Goal: Information Seeking & Learning: Learn about a topic

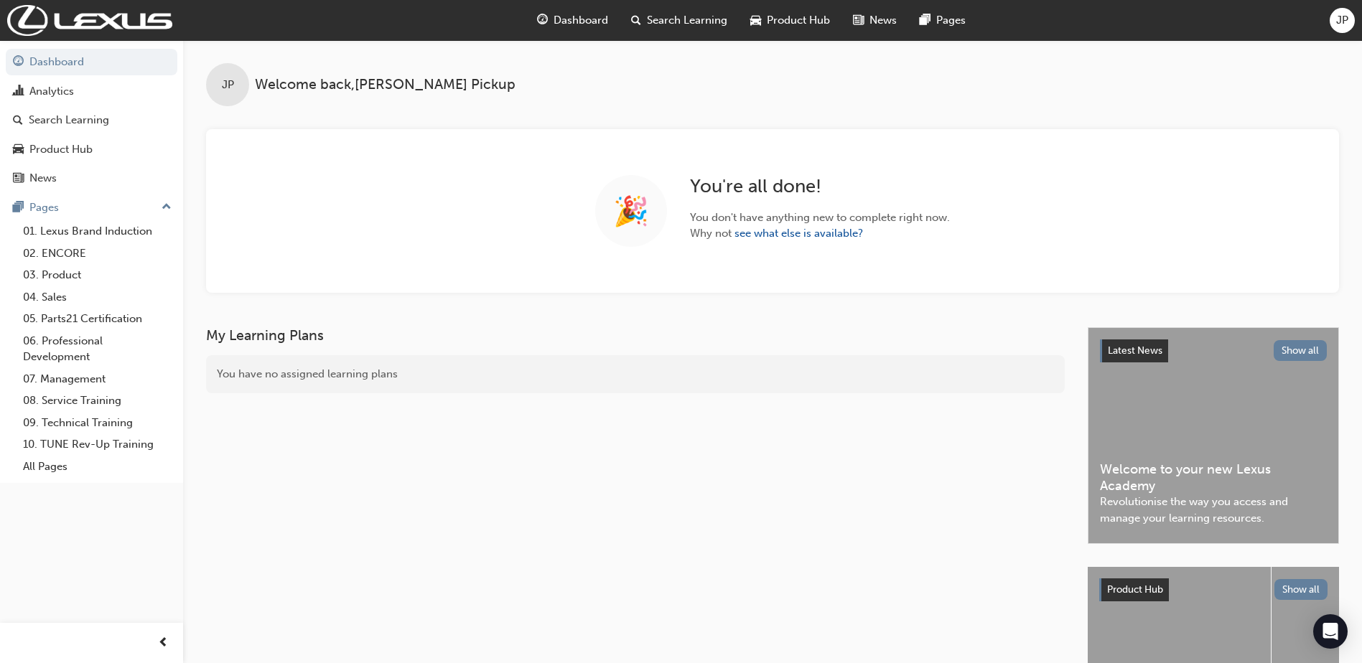
click at [668, 29] on div "Search Learning" at bounding box center [679, 20] width 119 height 29
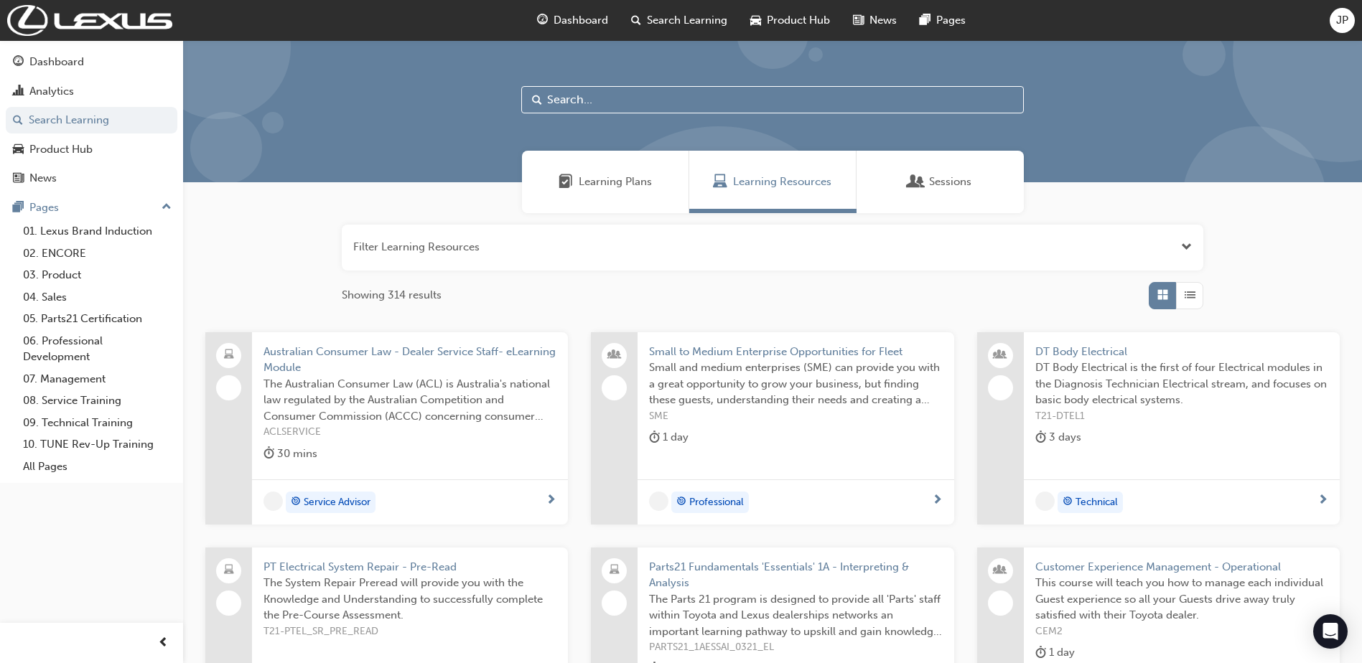
click at [554, 100] on input "text" at bounding box center [772, 99] width 503 height 27
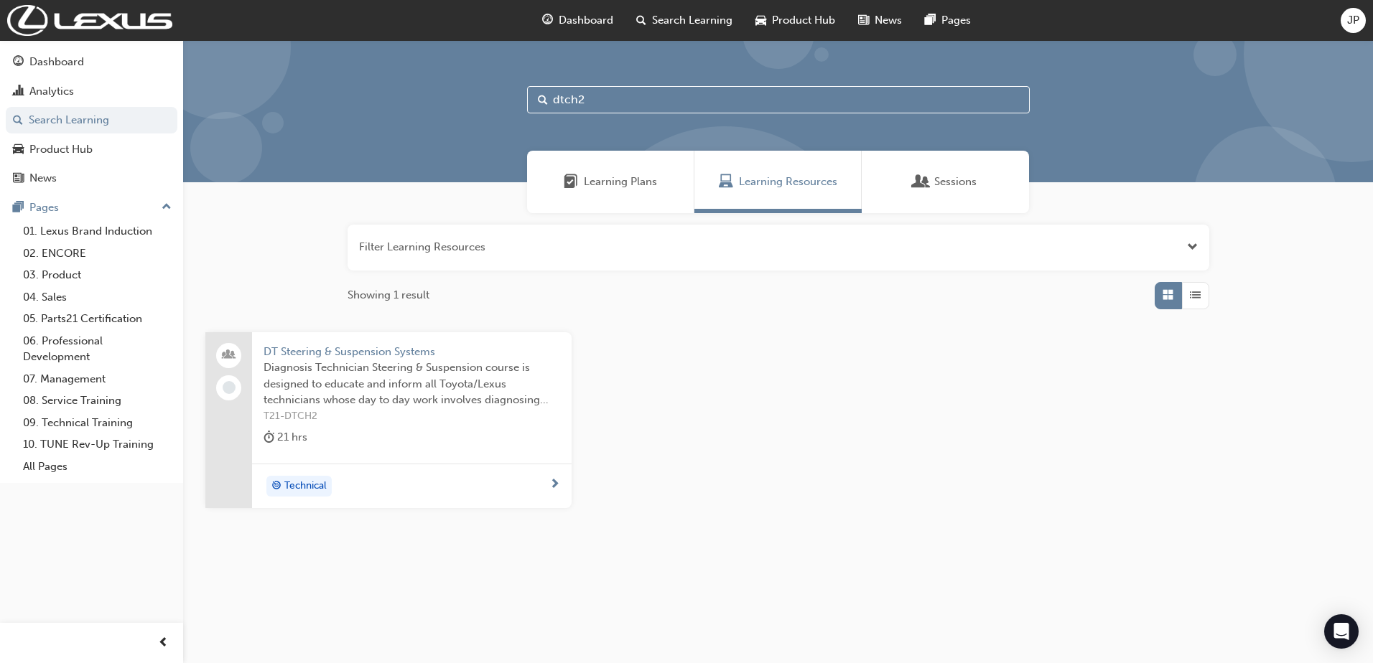
type input "dtch2"
click at [424, 377] on span "Diagnosis Technician Steering & Suspension course is designed to educate and in…" at bounding box center [411, 384] width 297 height 49
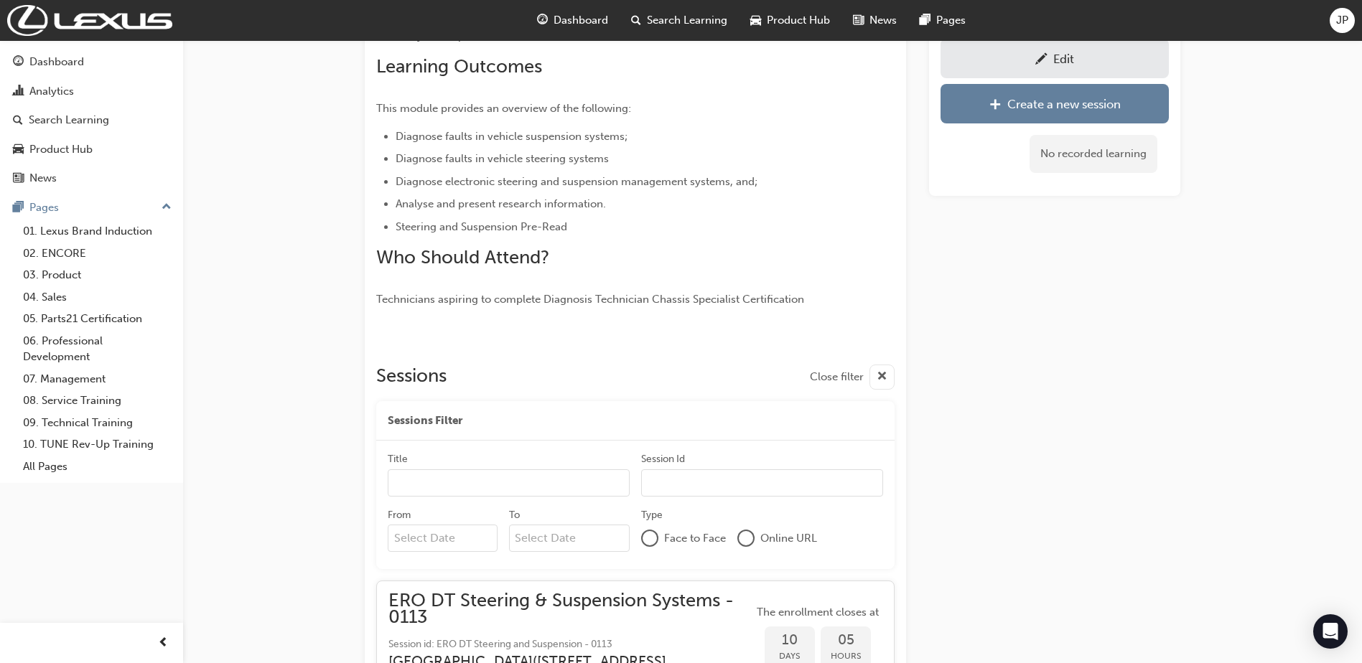
scroll to position [676, 0]
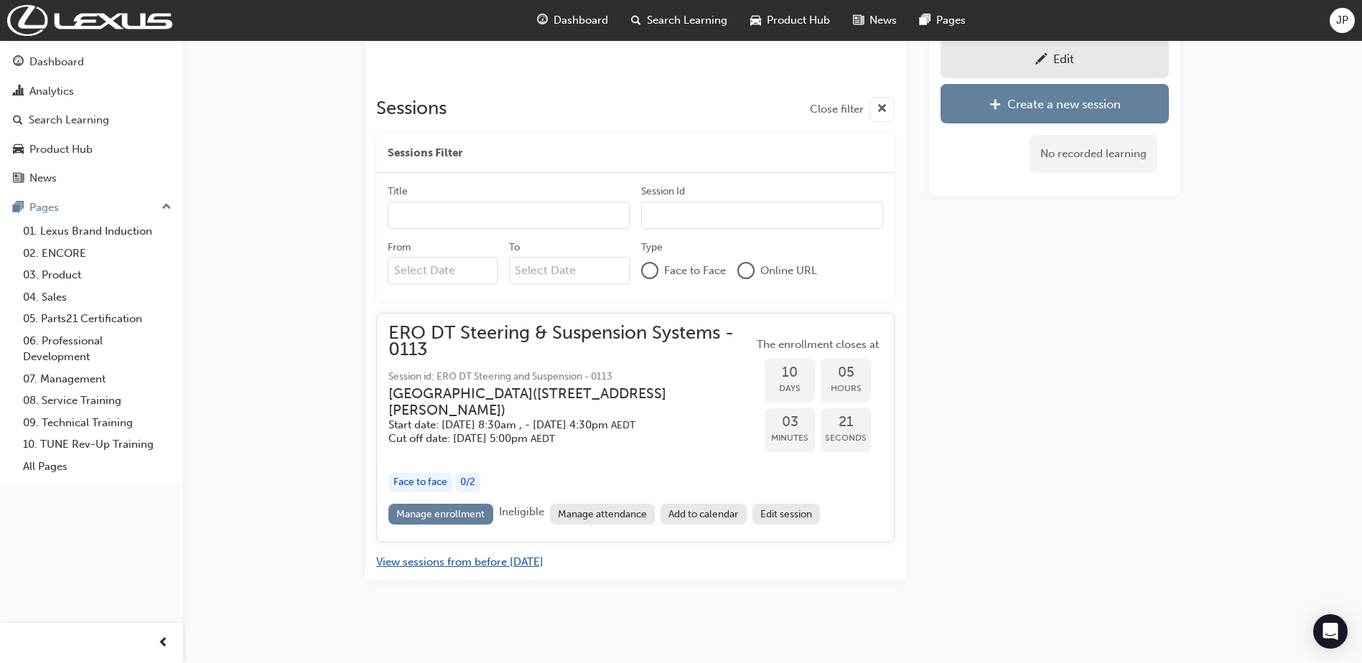
click at [495, 569] on button "View sessions from before today" at bounding box center [459, 562] width 167 height 17
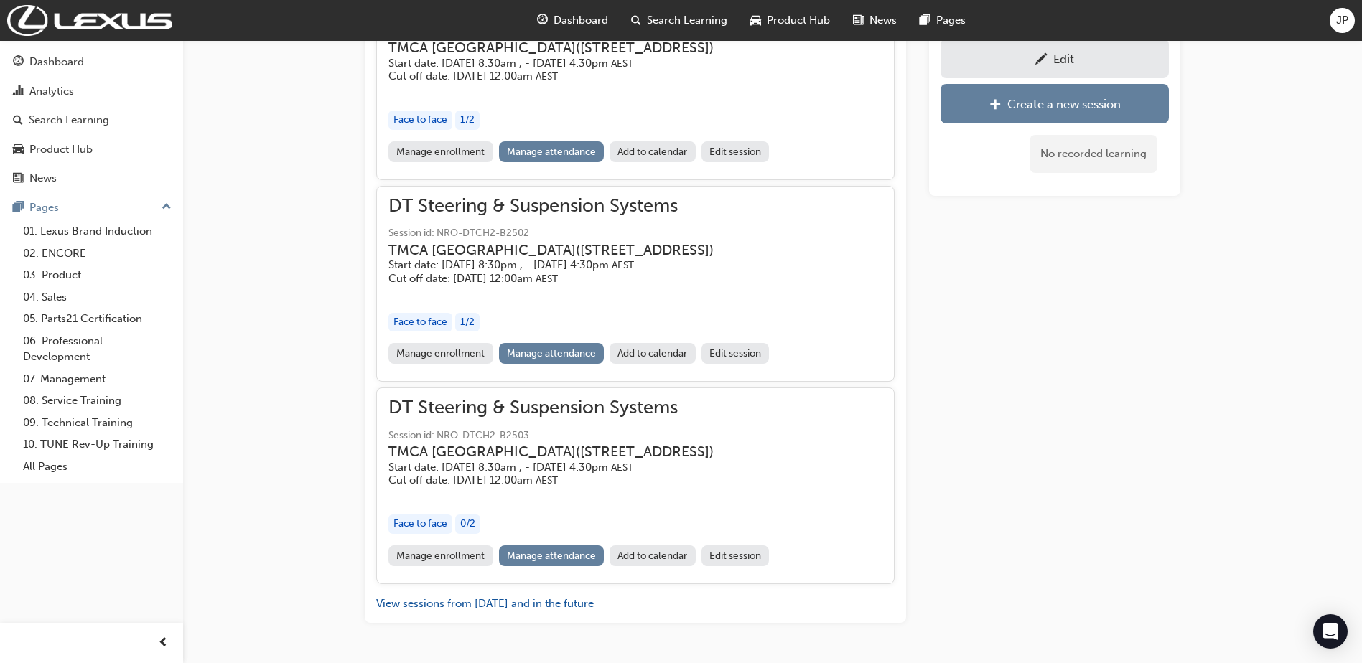
scroll to position [11760, 0]
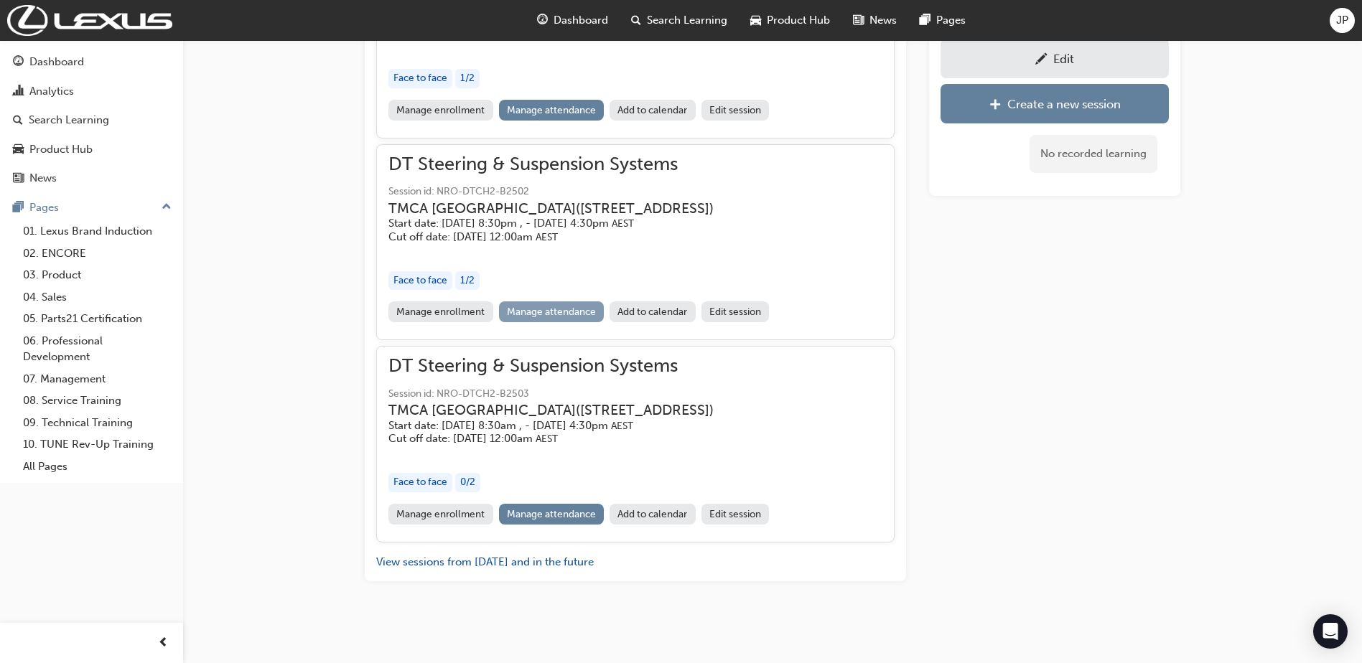
click at [566, 308] on link "Manage attendance" at bounding box center [552, 312] width 106 height 21
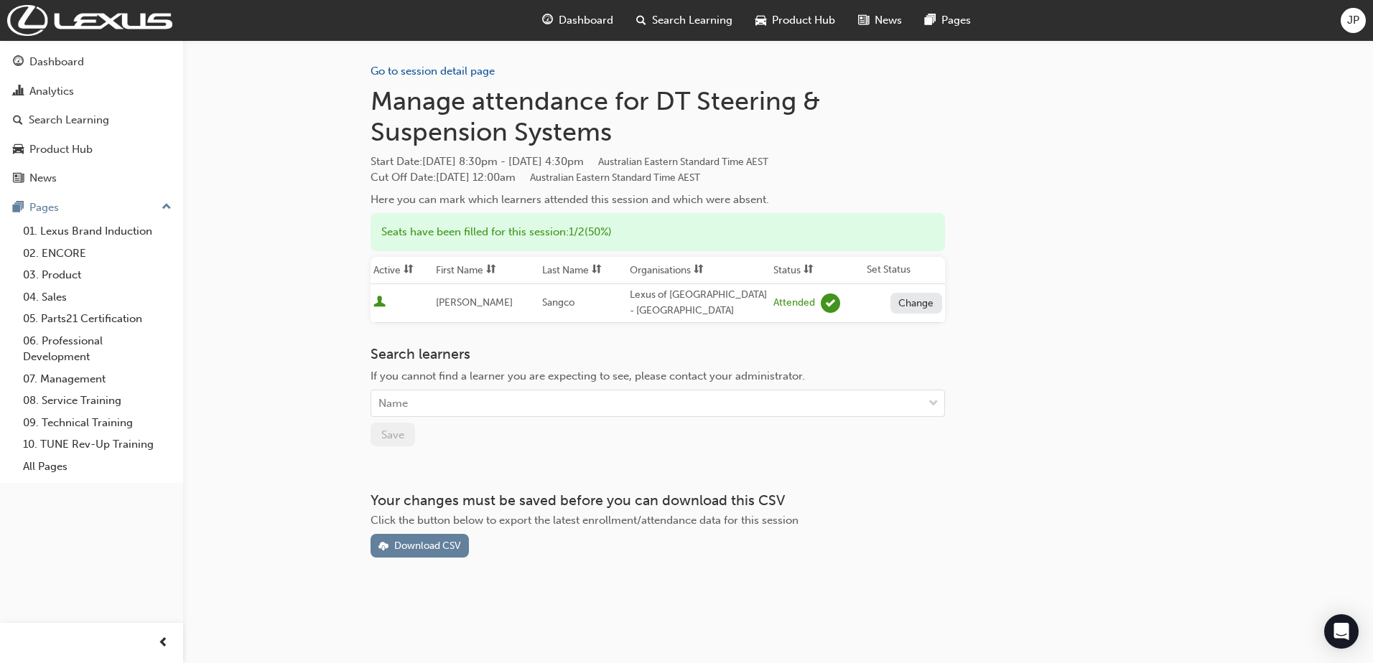
click at [1079, 455] on div "Go to session detail page Manage attendance for DT Steering & Suspension System…" at bounding box center [778, 299] width 816 height 518
